Goal: Transaction & Acquisition: Purchase product/service

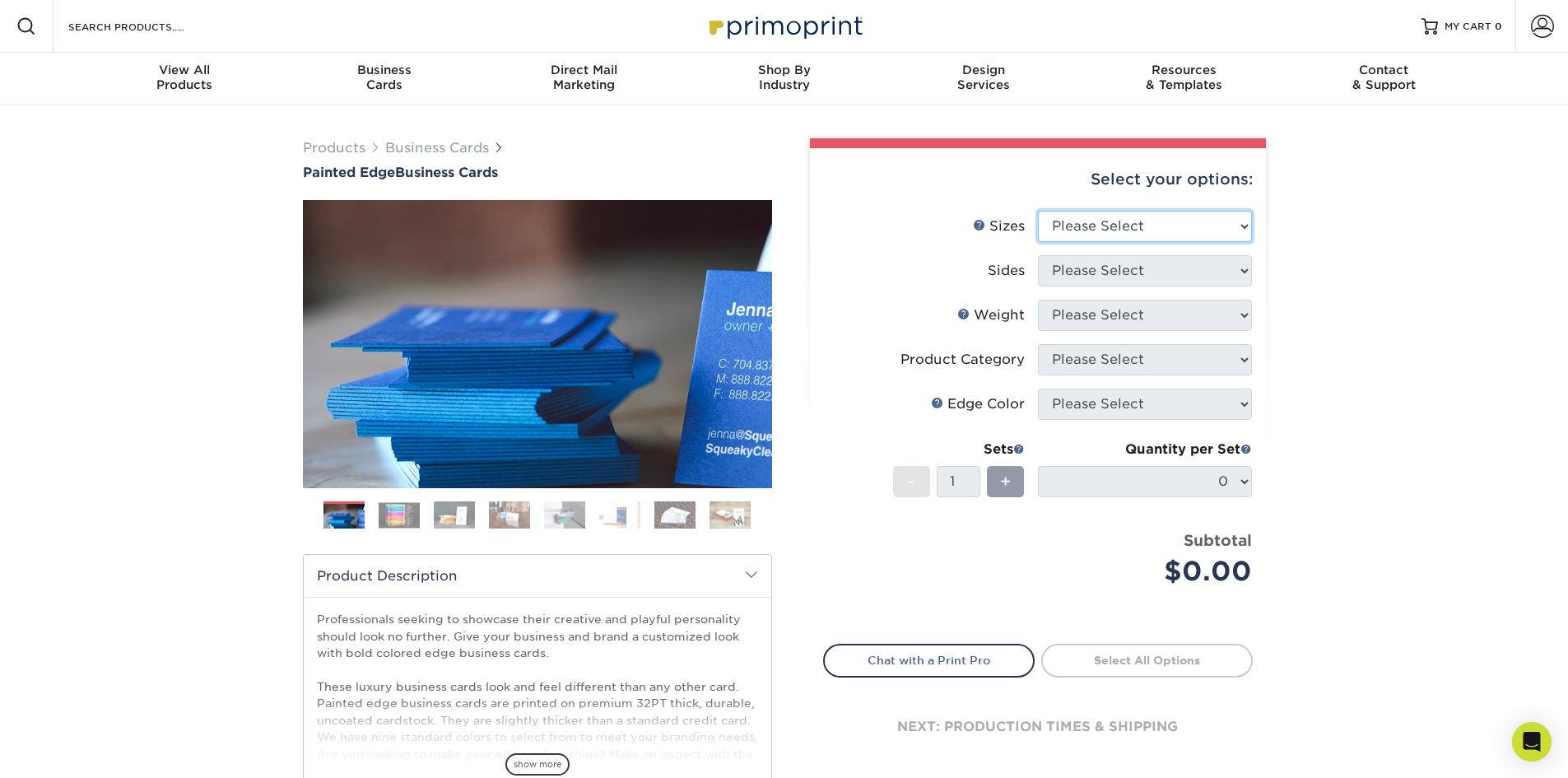
click at [1237, 225] on select "Please Select 2" x 3.5" - Standard 2.125" x 3.375" - European 2.5" x 2.5" - Squ…" at bounding box center [1145, 227] width 214 height 32
select select "2.00x3.50"
click at [1038, 211] on select "Please Select 2" x 3.5" - Standard 2.125" x 3.375" - European 2.5" x 2.5" - Squ…" at bounding box center [1145, 227] width 214 height 32
click at [1233, 267] on select "Please Select Print Both Sides Print Front Only" at bounding box center [1145, 271] width 214 height 32
select select "13abbda7-1d64-4f25-8bb2-c179b224825d"
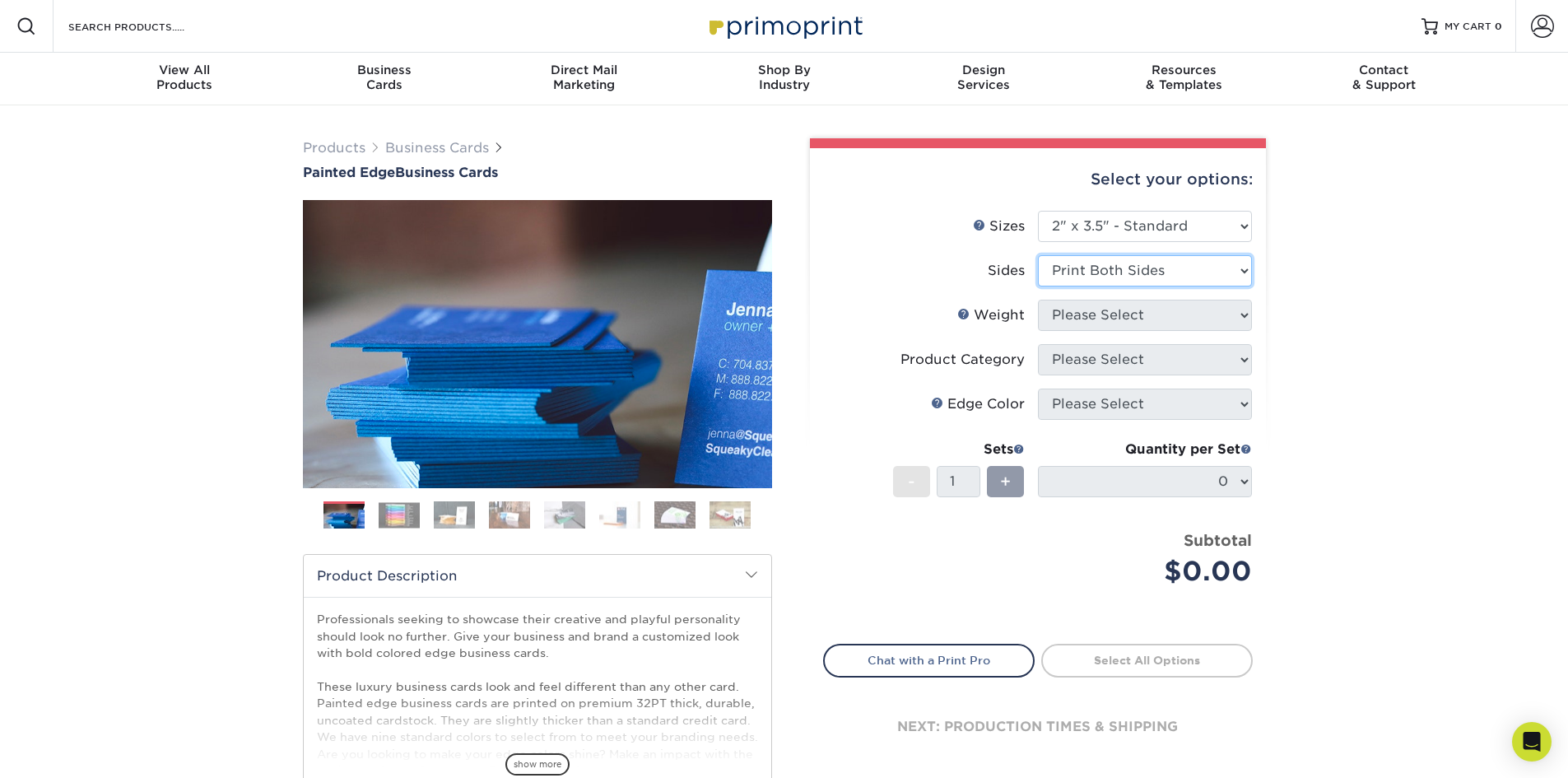
click at [1038, 255] on select "Please Select Print Both Sides Print Front Only" at bounding box center [1145, 271] width 214 height 32
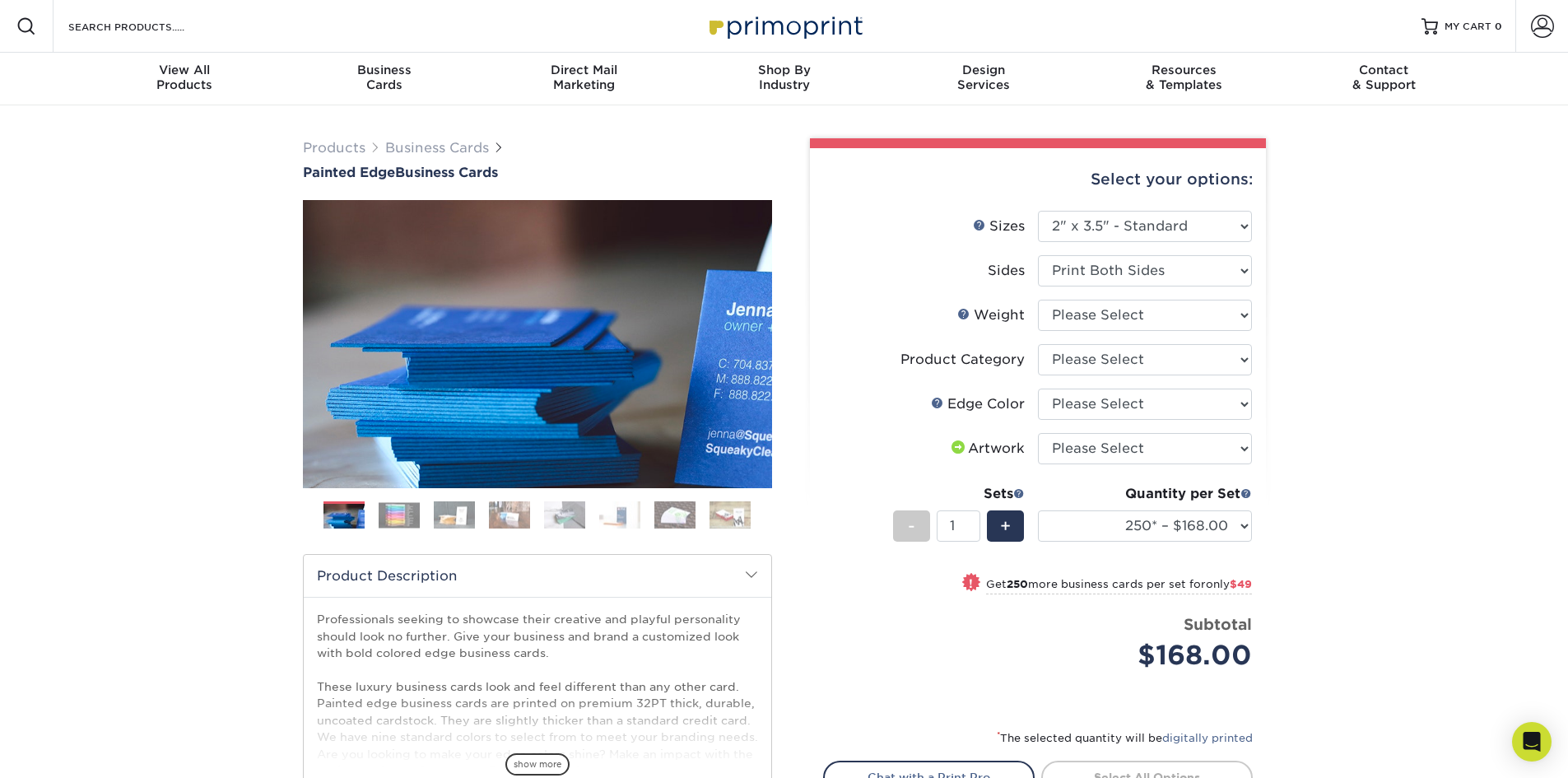
click at [1251, 316] on ul "Sizes Help Sizes Please Select 2" x 3.5" - Standard 2.125" x 3.375" - European …" at bounding box center [1038, 453] width 429 height 485
drag, startPoint x: 1240, startPoint y: 314, endPoint x: 1246, endPoint y: 301, distance: 14.3
click at [1253, 295] on div "Select your options: Sizes Help Sizes Please Select 2" x 3.5" - Standard 2.125"…" at bounding box center [1038, 528] width 456 height 758
select select "32PTUC"
click at [1038, 300] on select "Please Select 32PTUC" at bounding box center [1145, 316] width 214 height 32
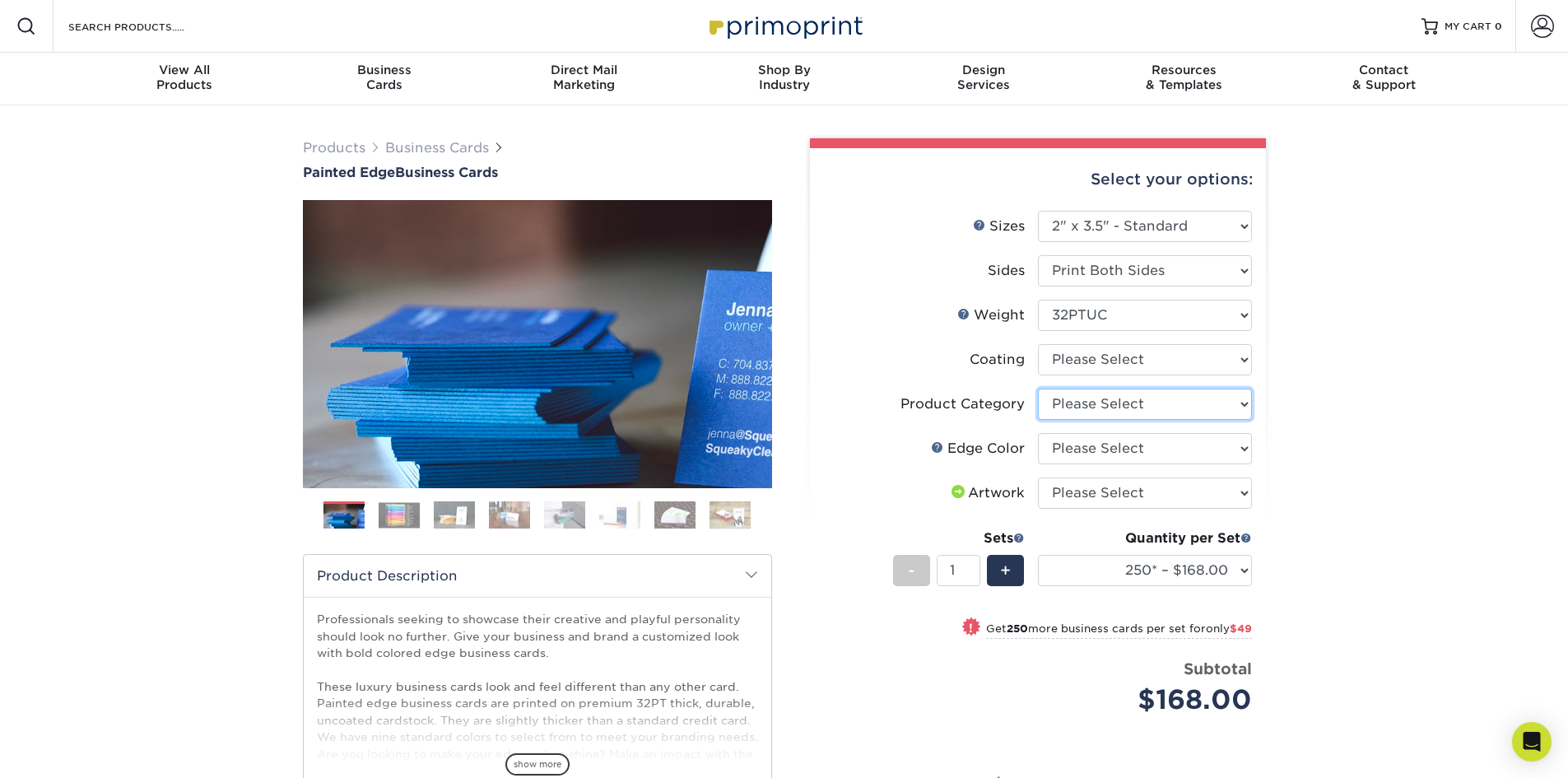
click at [1224, 405] on select "Please Select Business Cards" at bounding box center [1145, 405] width 214 height 32
select select "3b5148f1-0588-4f88-a218-97bcfdce65c1"
click at [1038, 389] on select "Please Select Business Cards" at bounding box center [1145, 405] width 214 height 32
click at [1246, 454] on select "Please Select Charcoal Black Brown Blue Pearlescent Blue Pearlescent Gold Pearl…" at bounding box center [1145, 449] width 214 height 32
click at [1354, 458] on div "Products Business Cards Painted Edge Business Cards Previous Next" at bounding box center [784, 550] width 1568 height 892
